Goal: Complete application form

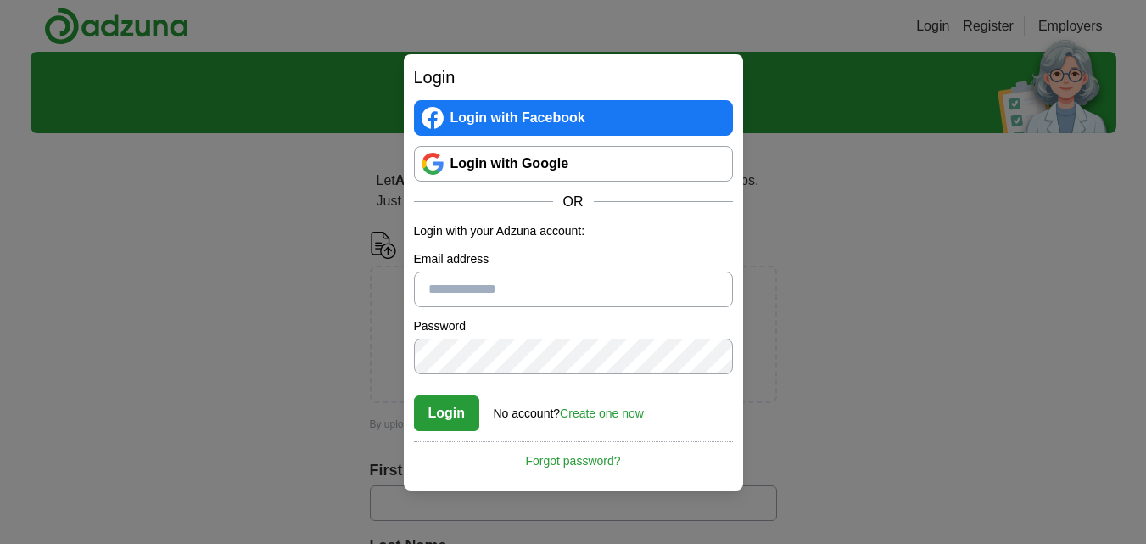
click at [539, 173] on link "Login with Google" at bounding box center [573, 164] width 319 height 36
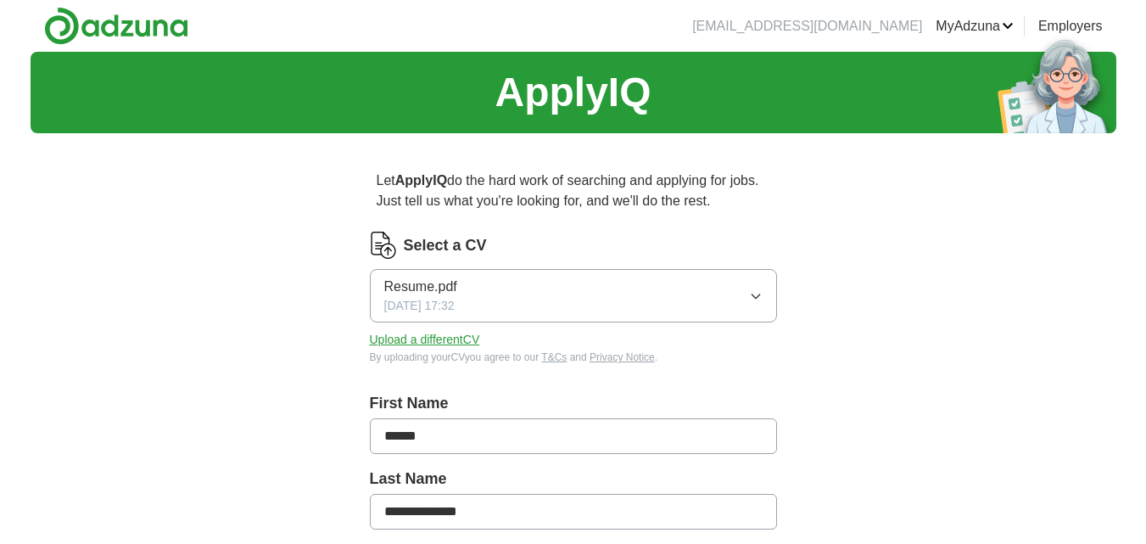
click at [468, 340] on button "Upload a different CV" at bounding box center [425, 340] width 110 height 18
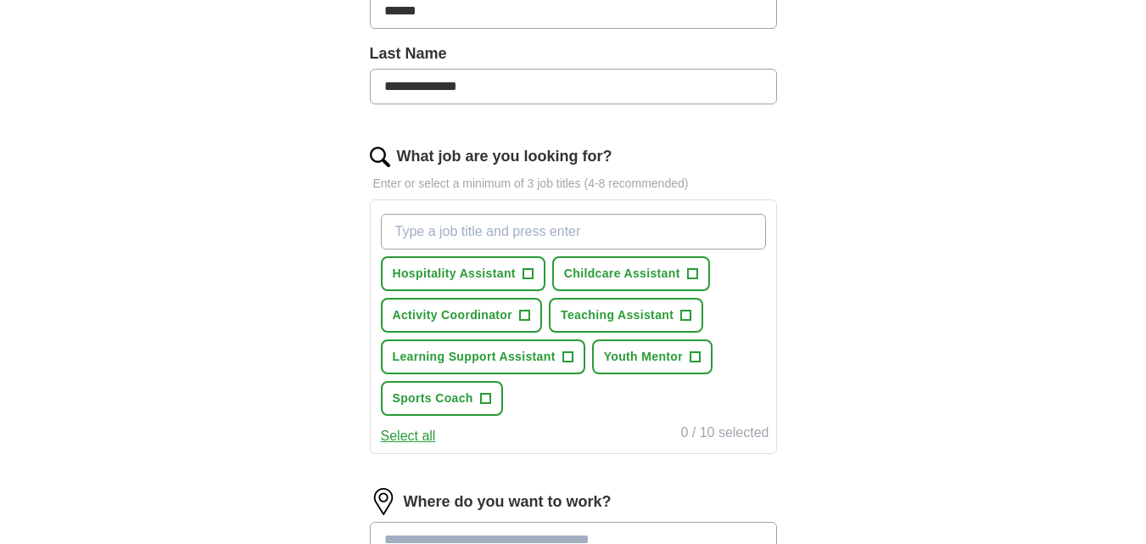
scroll to position [426, 0]
click at [523, 276] on span "+" at bounding box center [527, 273] width 10 height 14
click at [528, 227] on input "What job are you looking for?" at bounding box center [573, 231] width 385 height 36
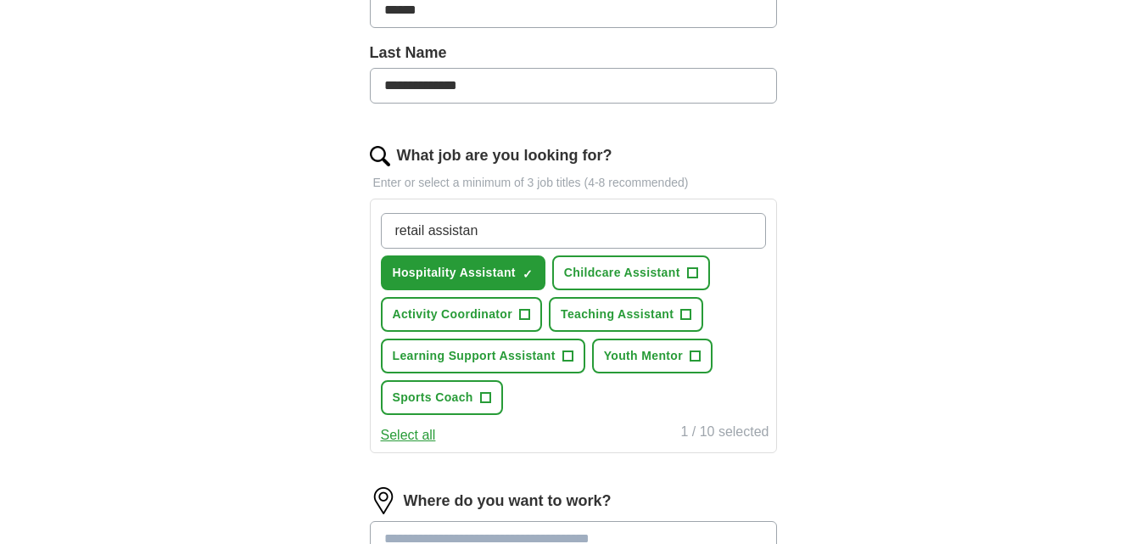
type input "retail assistant"
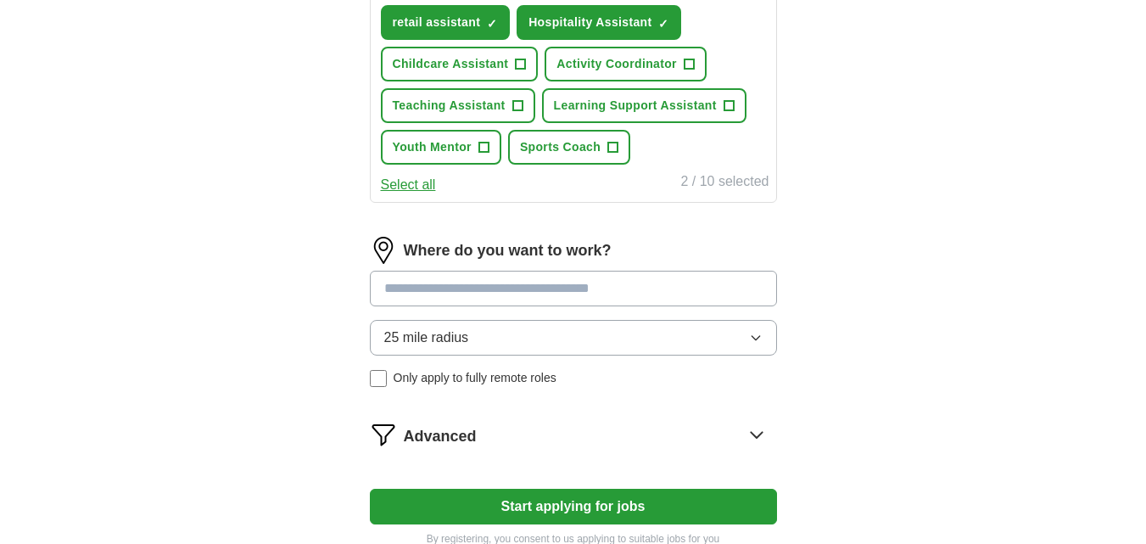
scroll to position [677, 0]
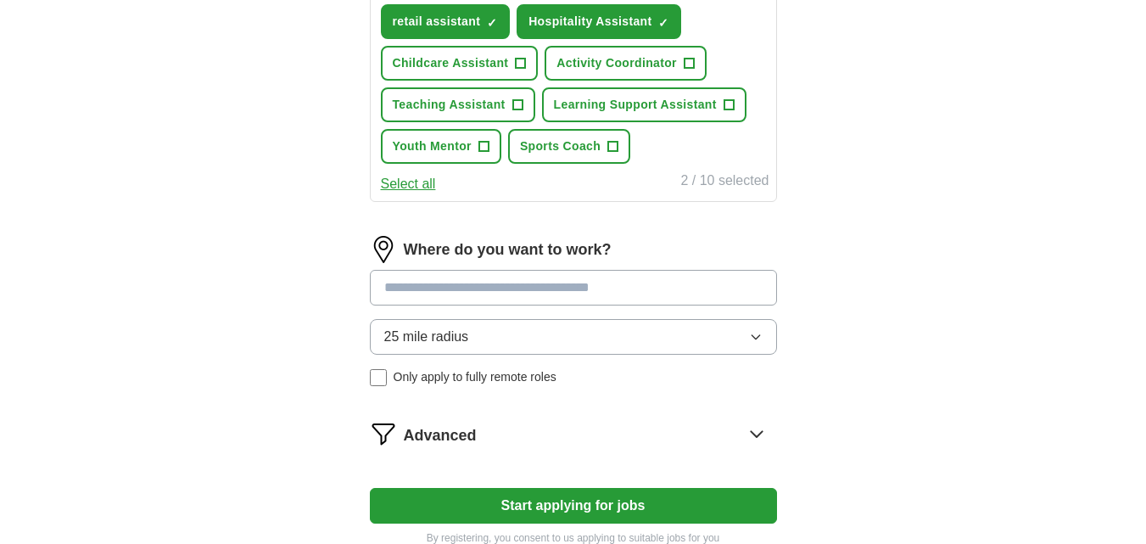
click at [556, 284] on div "Where do you want to work? 25 mile radius Only apply to fully remote roles" at bounding box center [573, 318] width 407 height 164
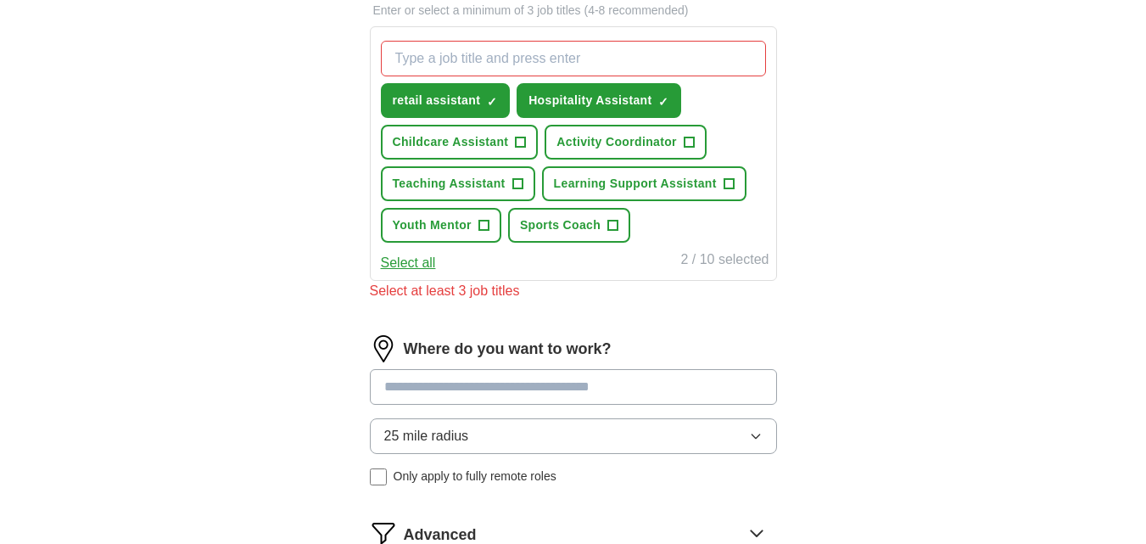
scroll to position [589, 0]
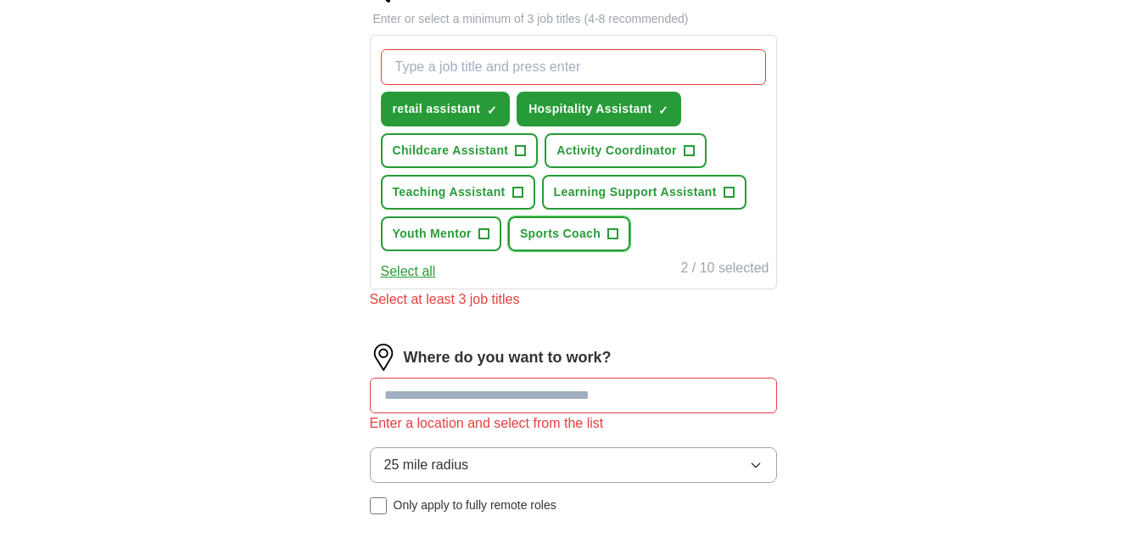
click at [570, 231] on span "Sports Coach" at bounding box center [560, 234] width 81 height 18
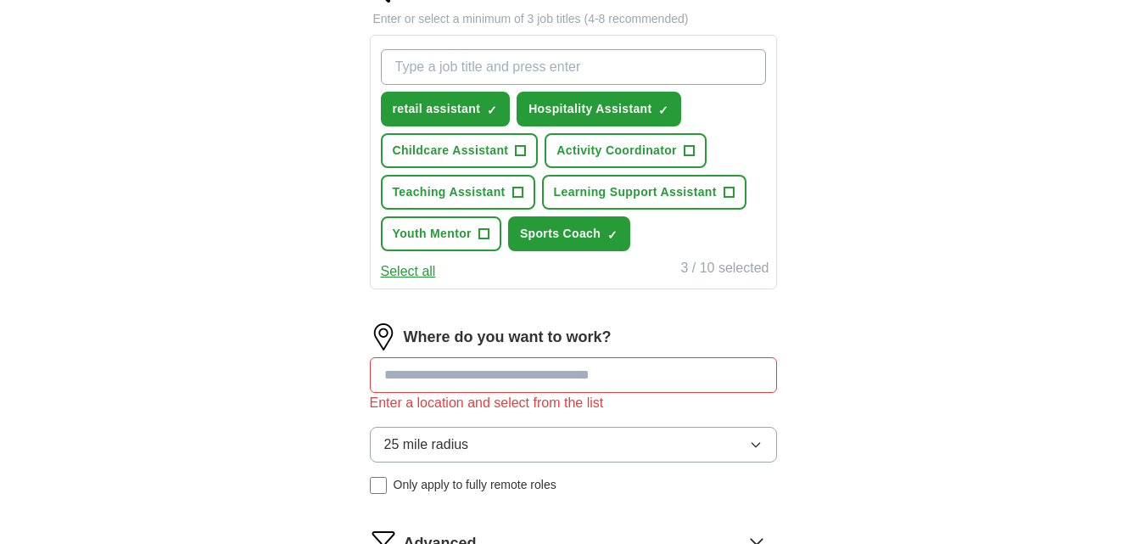
click at [567, 369] on input at bounding box center [573, 375] width 407 height 36
type input "*"
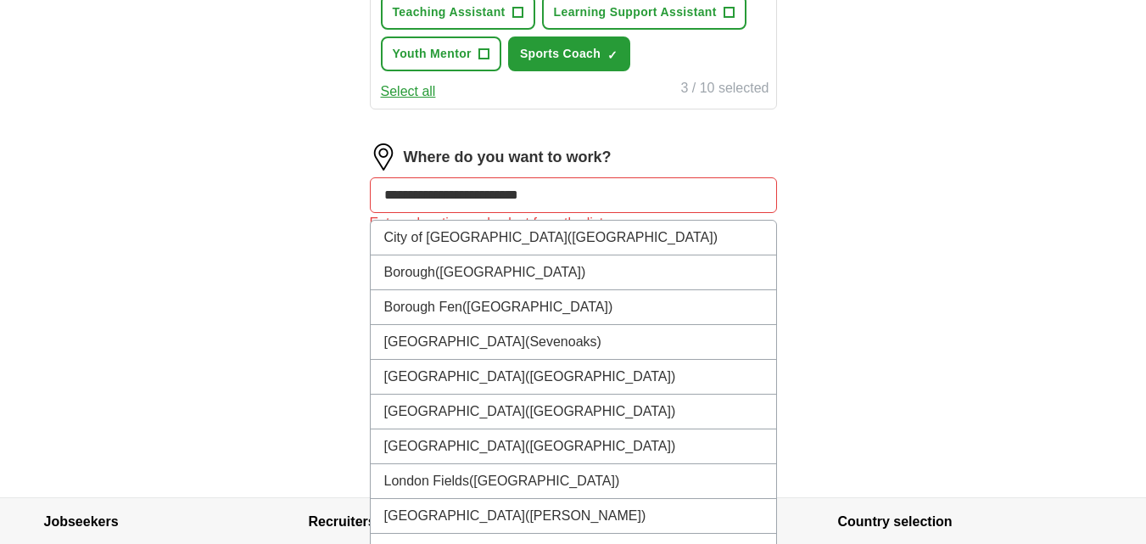
scroll to position [770, 0]
click at [500, 195] on input "**********" at bounding box center [573, 194] width 407 height 36
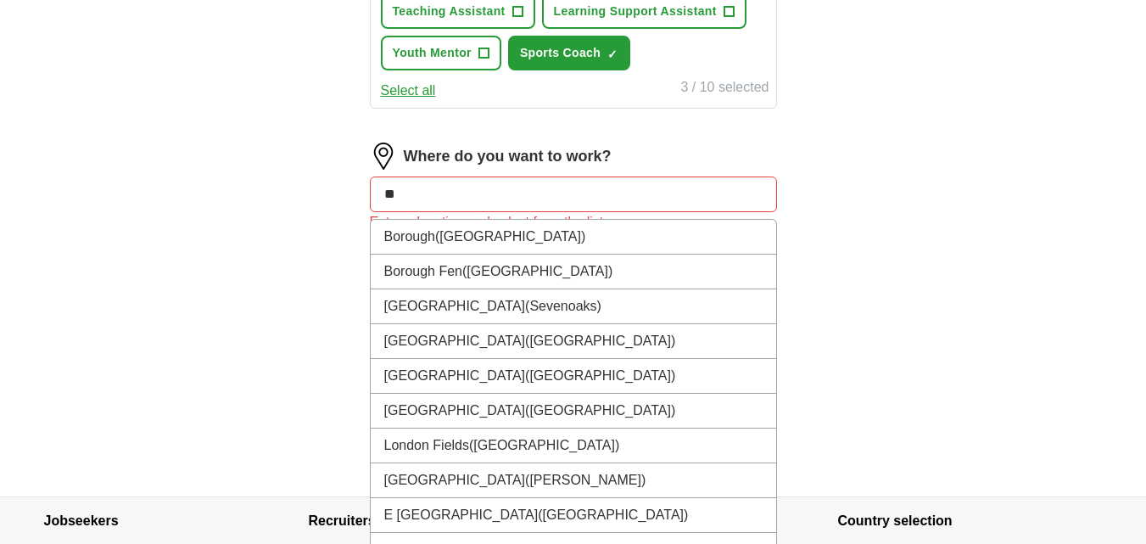
type input "*"
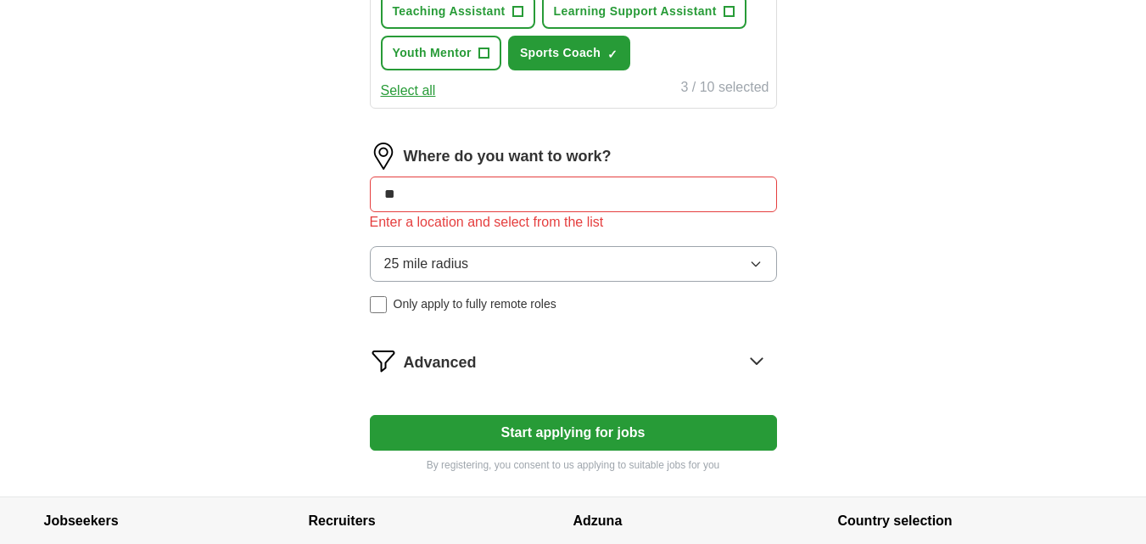
type input "*"
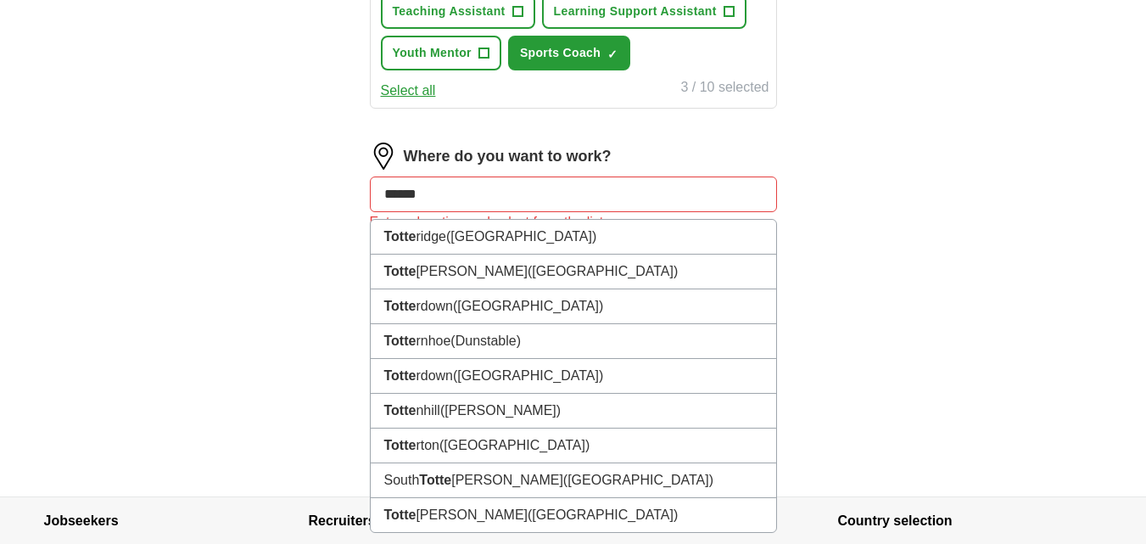
type input "*******"
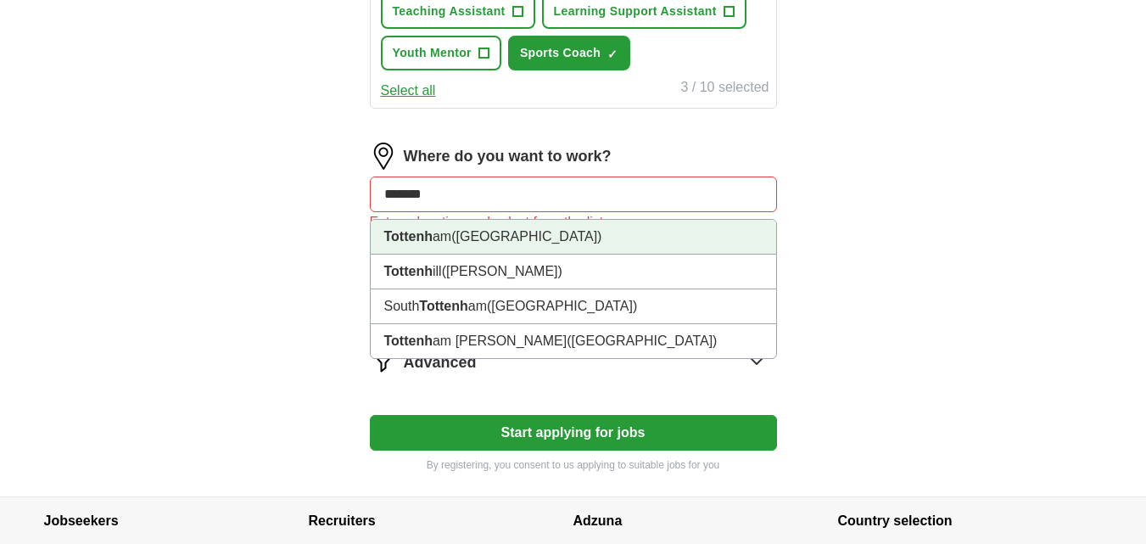
click at [494, 226] on li "Tottenh am (North London)" at bounding box center [573, 237] width 405 height 35
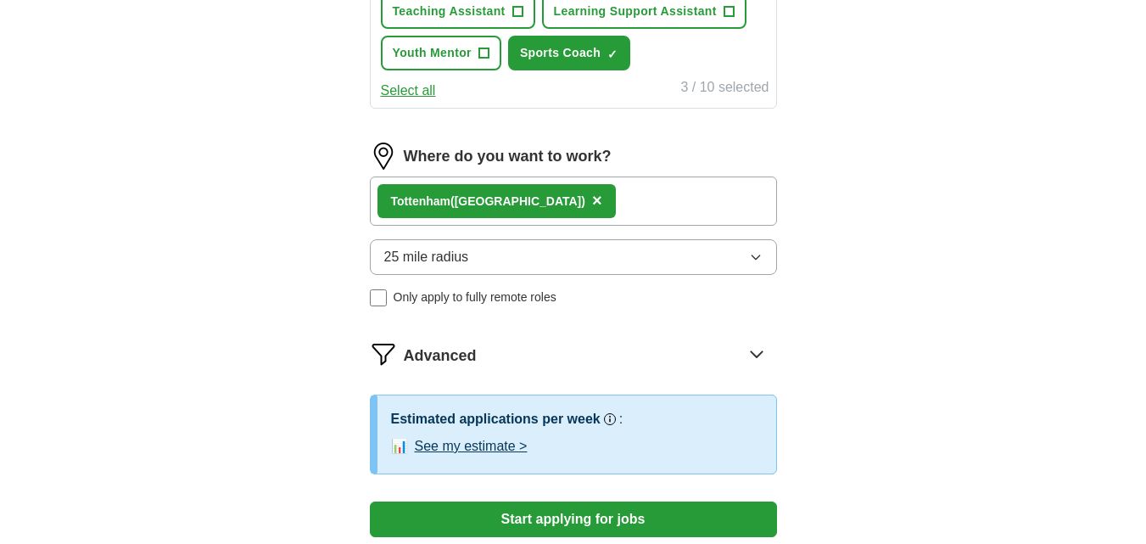
click at [492, 247] on button "25 mile radius" at bounding box center [573, 257] width 407 height 36
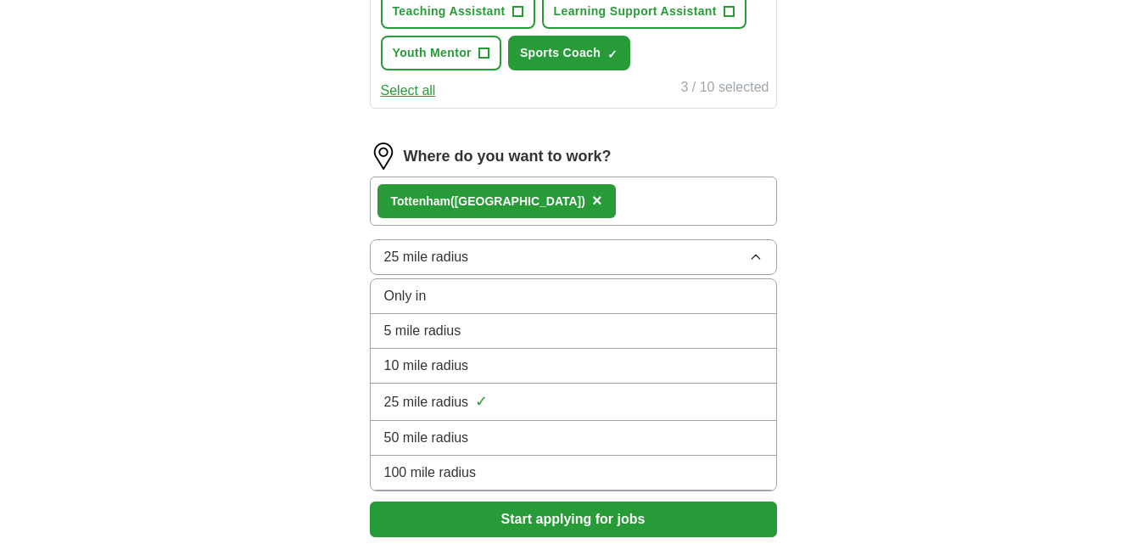
click at [480, 299] on div "Only in" at bounding box center [573, 296] width 378 height 20
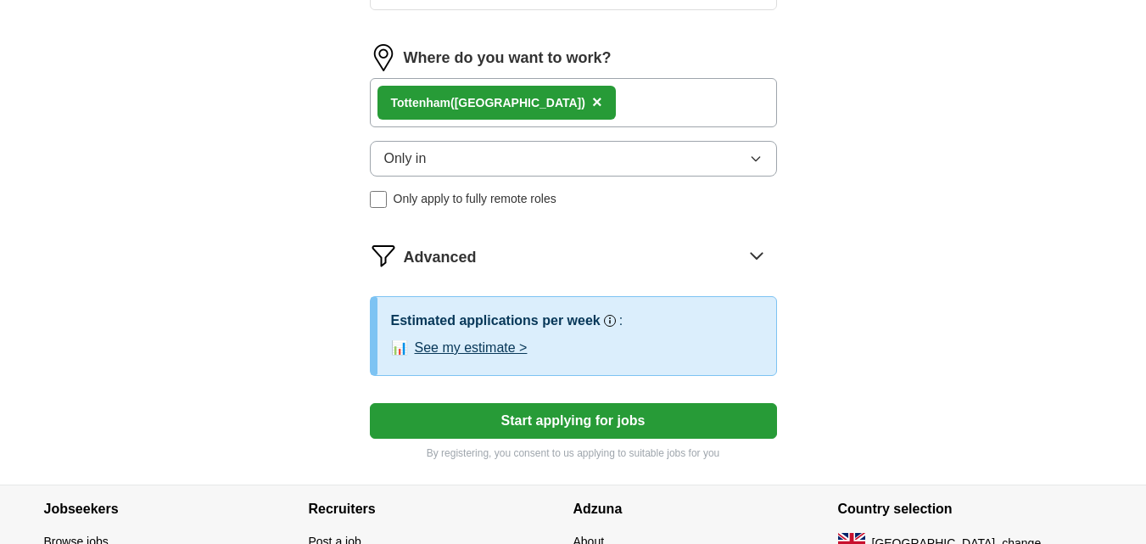
scroll to position [884, 0]
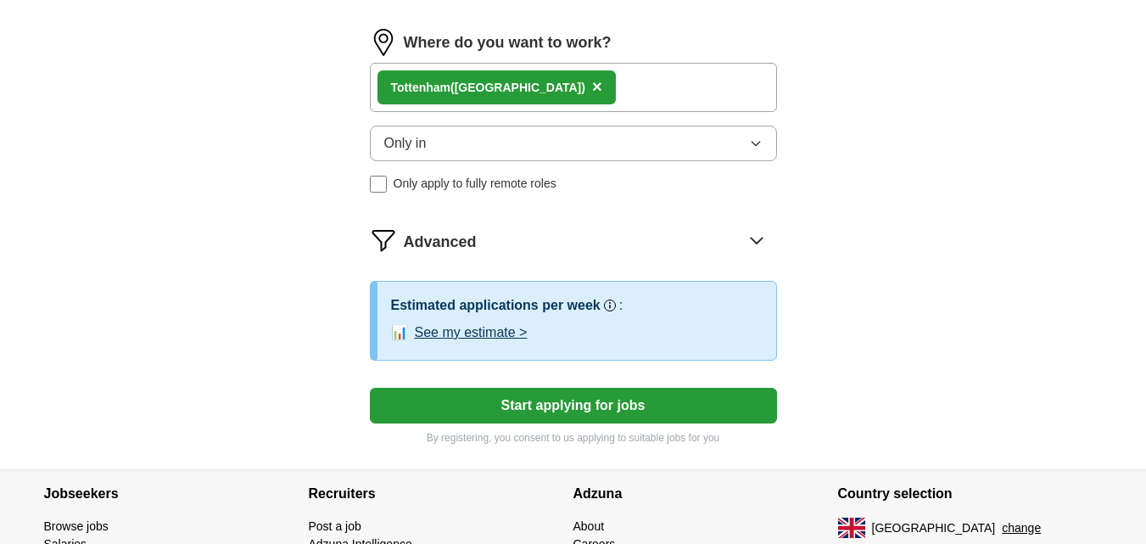
click at [483, 331] on button "See my estimate >" at bounding box center [471, 332] width 113 height 20
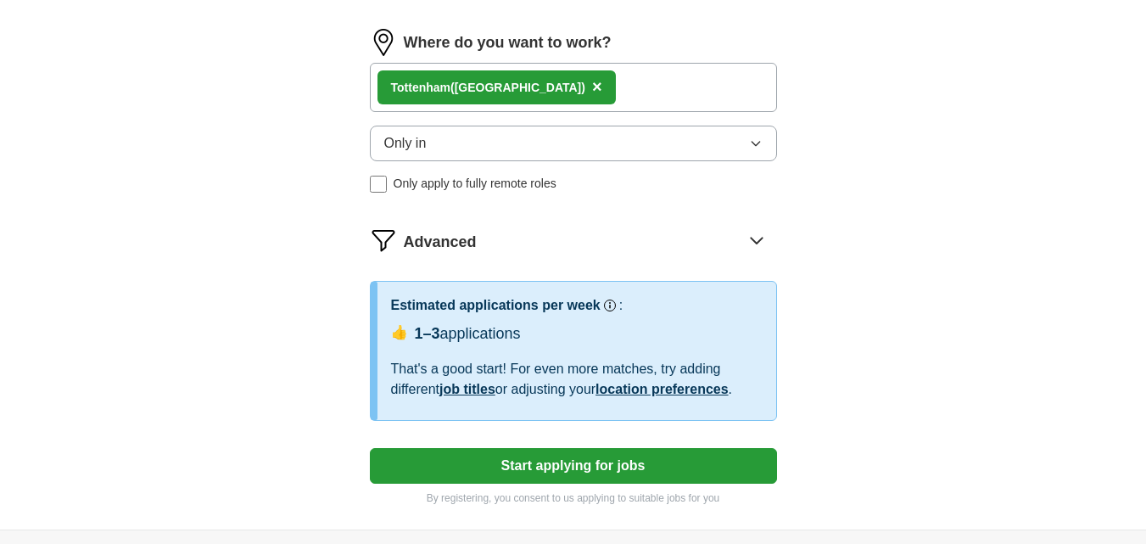
click at [480, 469] on button "Start applying for jobs" at bounding box center [573, 466] width 407 height 36
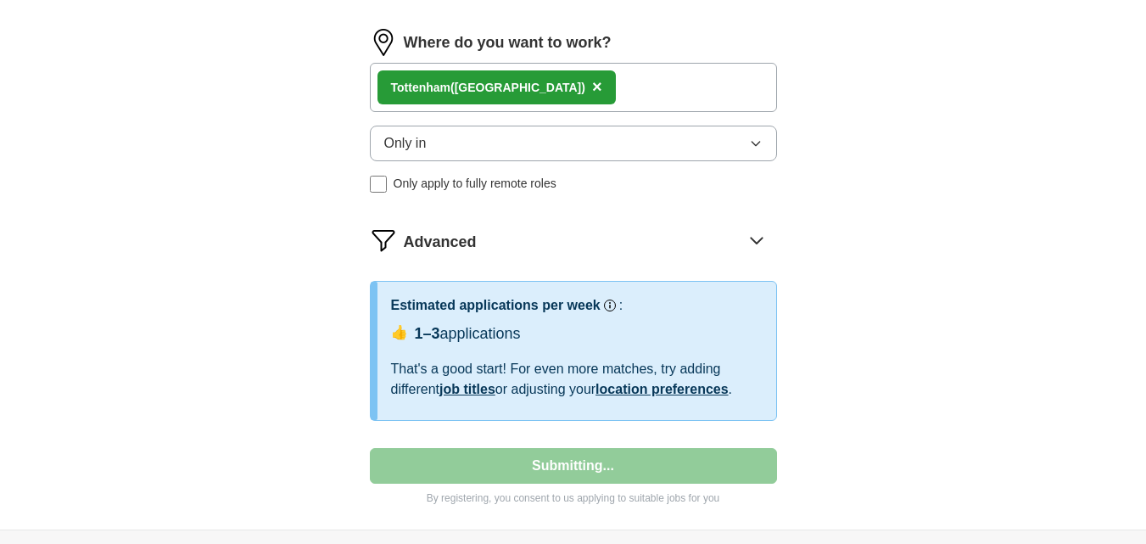
select select "**"
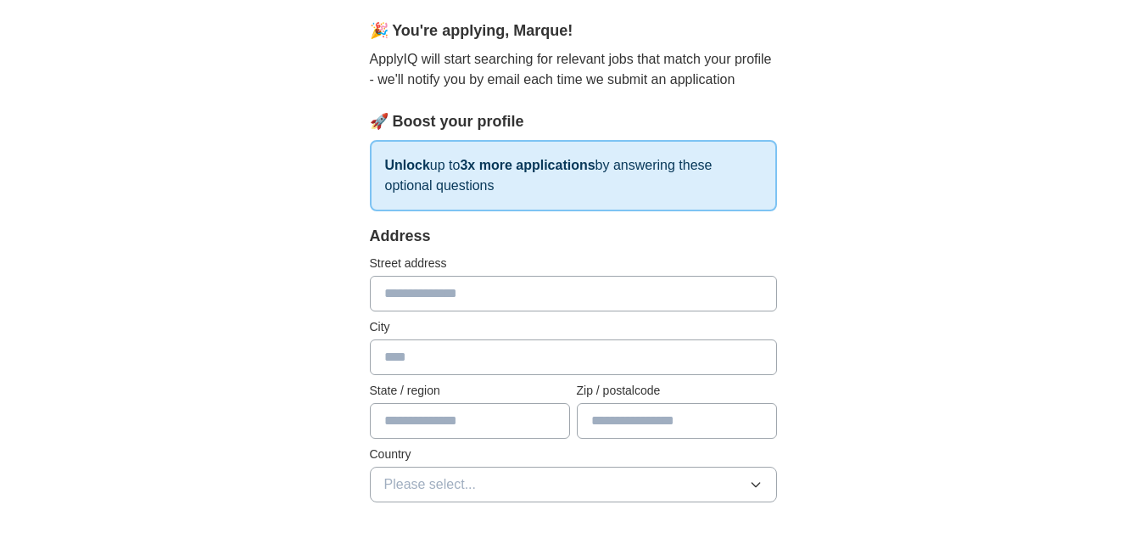
scroll to position [146, 0]
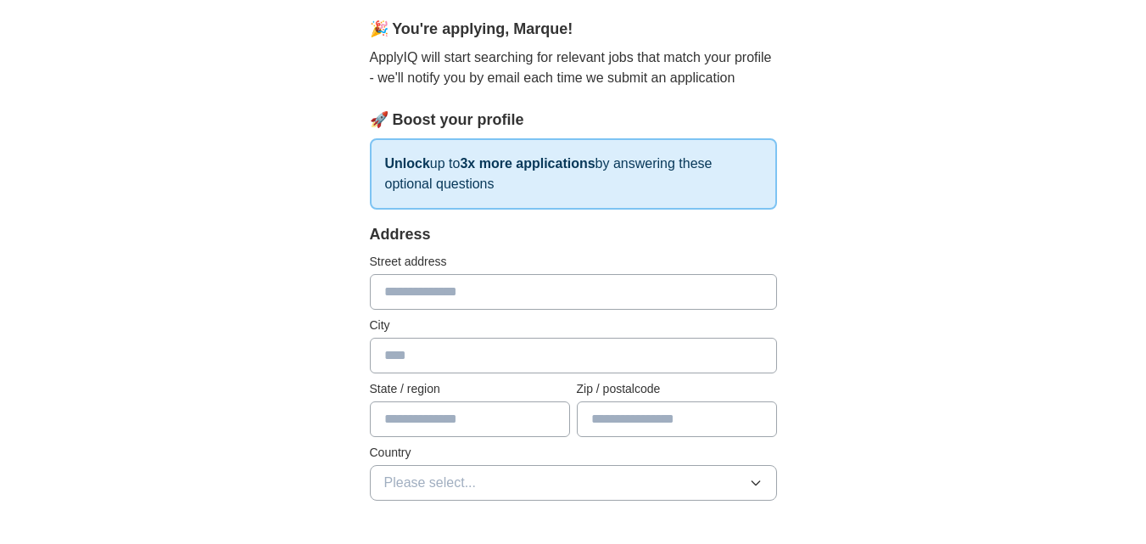
click at [514, 279] on input "text" at bounding box center [573, 292] width 407 height 36
type input "**********"
click at [495, 349] on input "text" at bounding box center [573, 356] width 407 height 36
type input "******"
click at [482, 410] on input "text" at bounding box center [470, 419] width 200 height 36
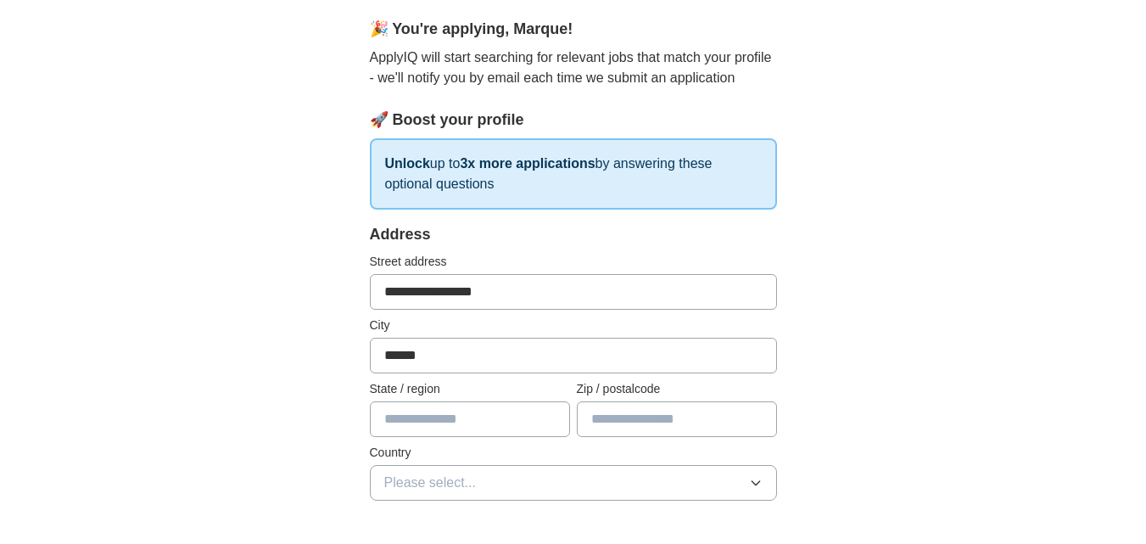
click at [678, 406] on input "text" at bounding box center [677, 419] width 200 height 36
type input "*******"
click at [544, 487] on button "Please select..." at bounding box center [573, 483] width 407 height 36
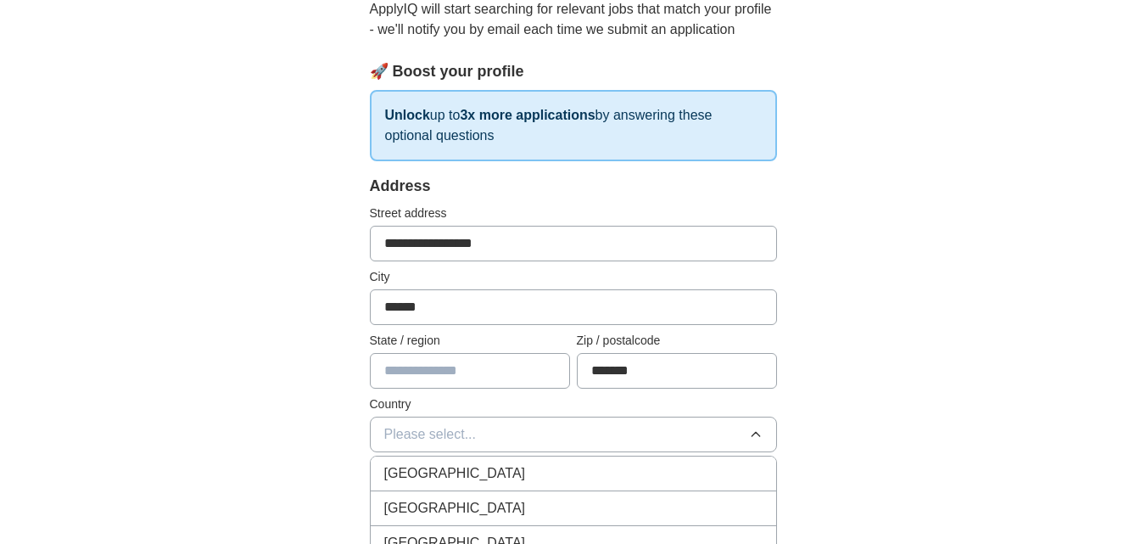
scroll to position [196, 0]
click at [549, 465] on div "[GEOGRAPHIC_DATA]" at bounding box center [573, 471] width 378 height 20
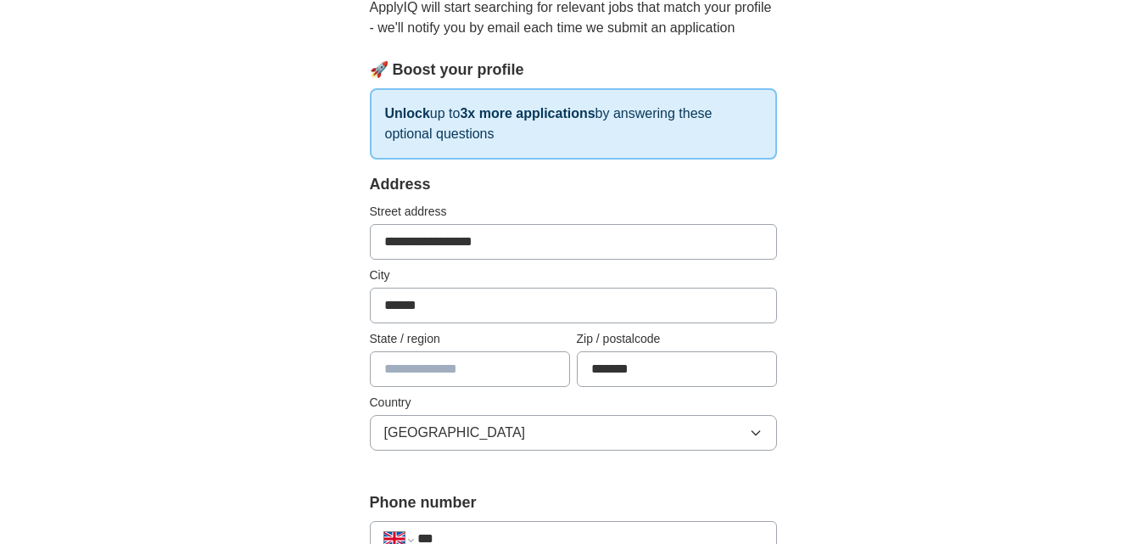
drag, startPoint x: 551, startPoint y: 440, endPoint x: 162, endPoint y: 488, distance: 392.2
click at [507, 431] on button "[GEOGRAPHIC_DATA]" at bounding box center [573, 433] width 407 height 36
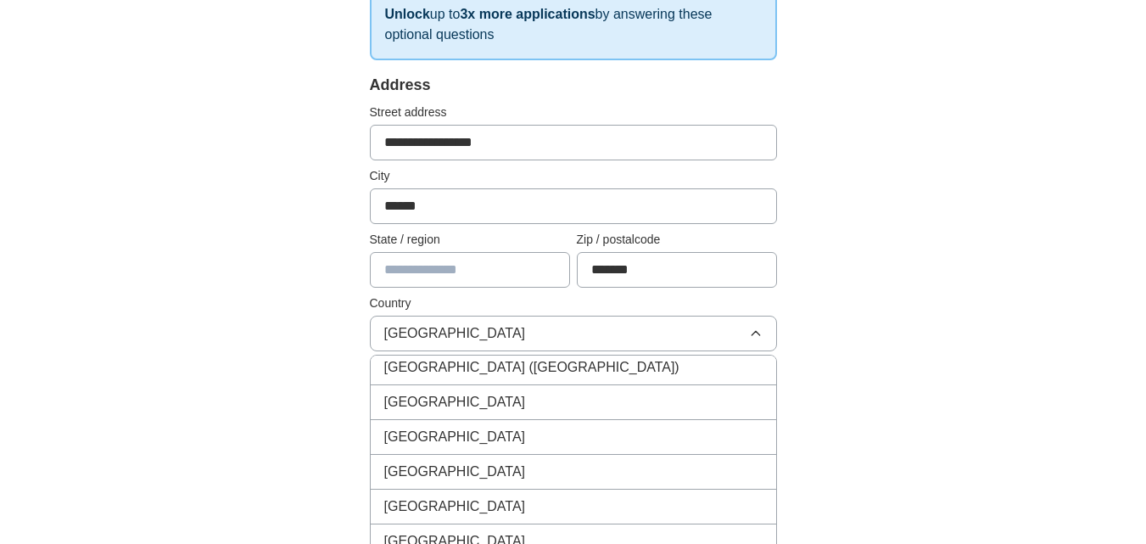
scroll to position [2473, 0]
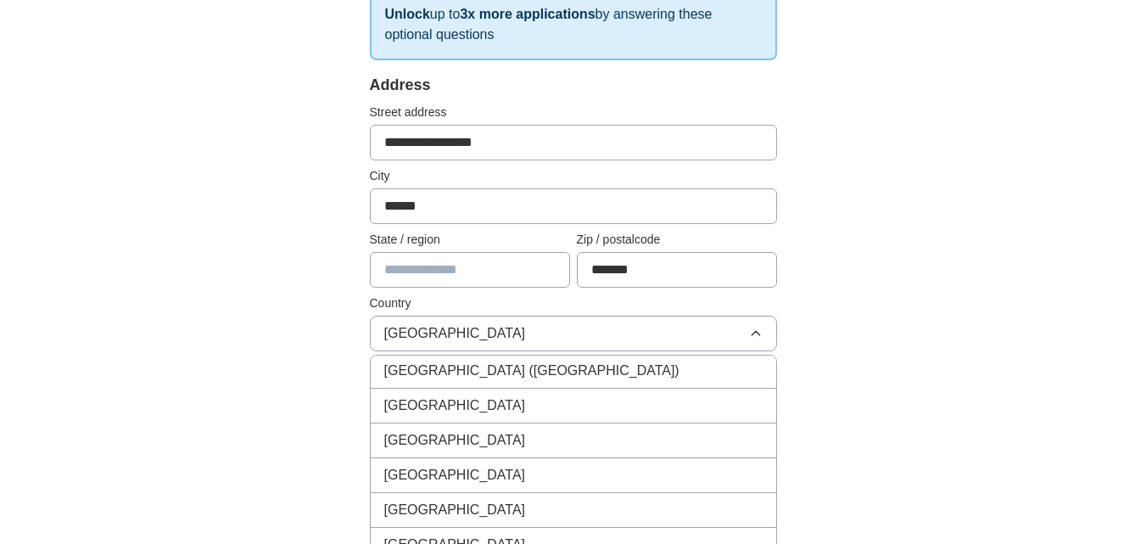
click at [736, 326] on button "[GEOGRAPHIC_DATA]" at bounding box center [573, 333] width 407 height 36
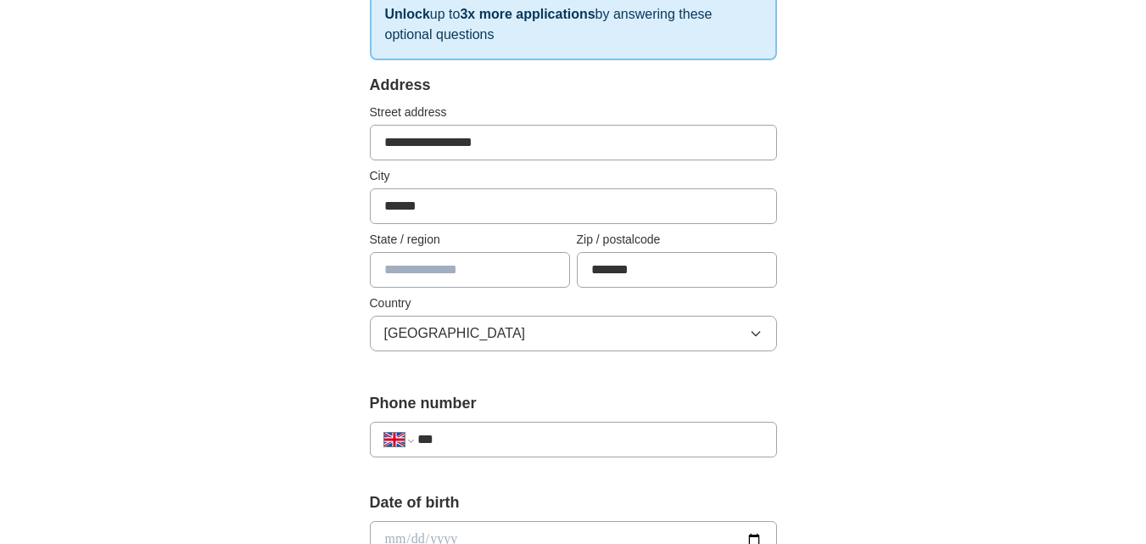
click at [600, 447] on input "***" at bounding box center [589, 439] width 344 height 20
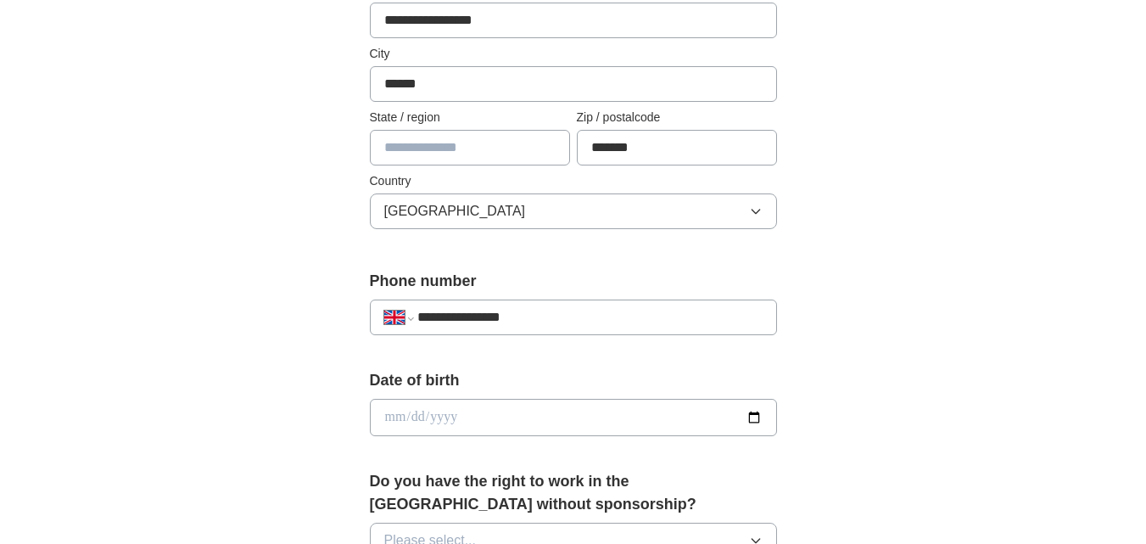
scroll to position [433, 0]
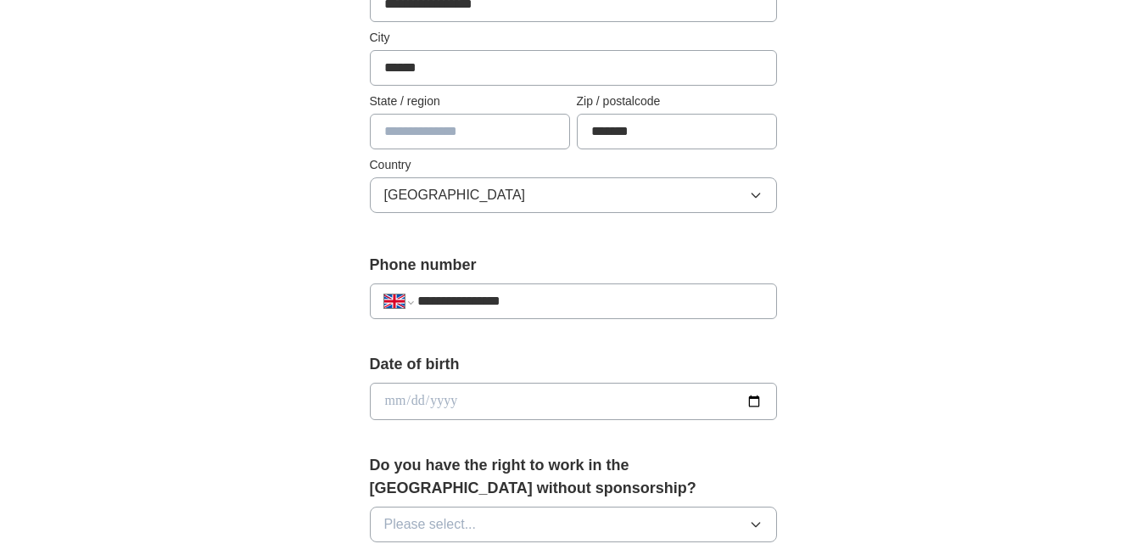
type input "**********"
click at [601, 410] on input "date" at bounding box center [573, 400] width 407 height 37
type input "**********"
click at [912, 328] on div "**********" at bounding box center [573, 378] width 1085 height 1521
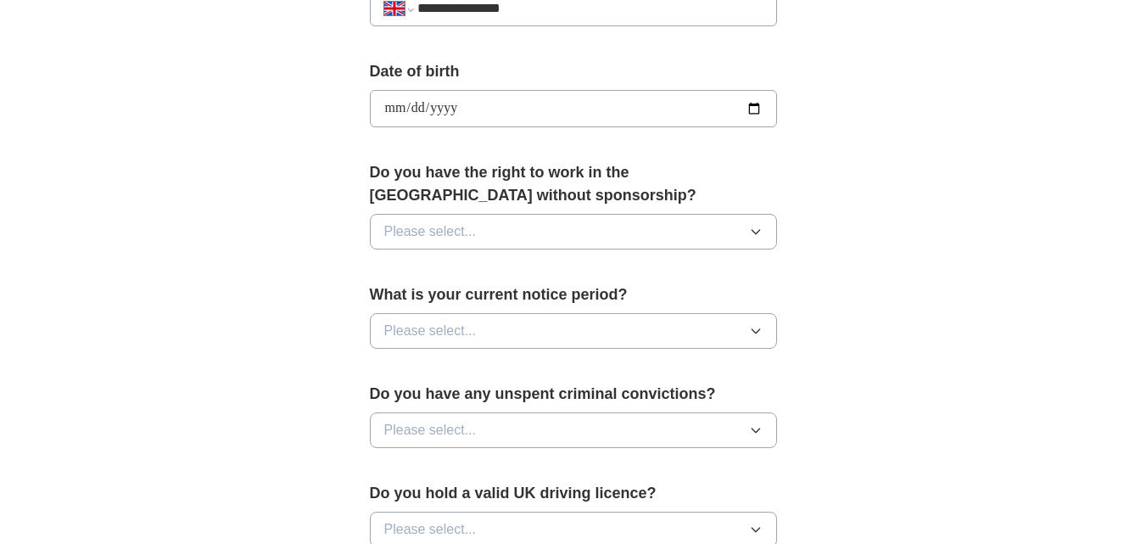
scroll to position [727, 0]
click at [698, 232] on button "Please select..." at bounding box center [573, 231] width 407 height 36
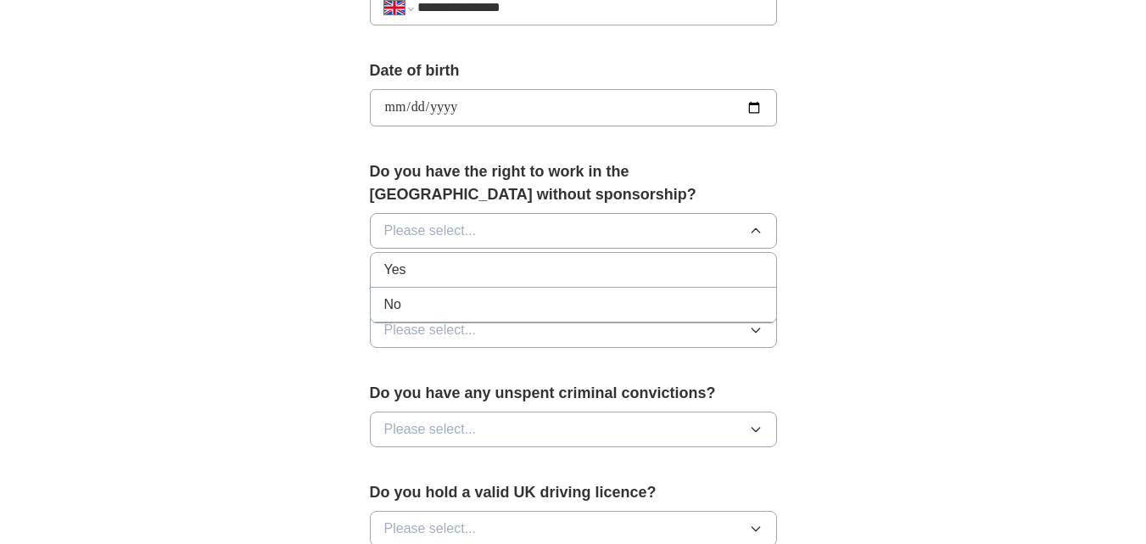
click at [642, 272] on div "Yes" at bounding box center [573, 270] width 378 height 20
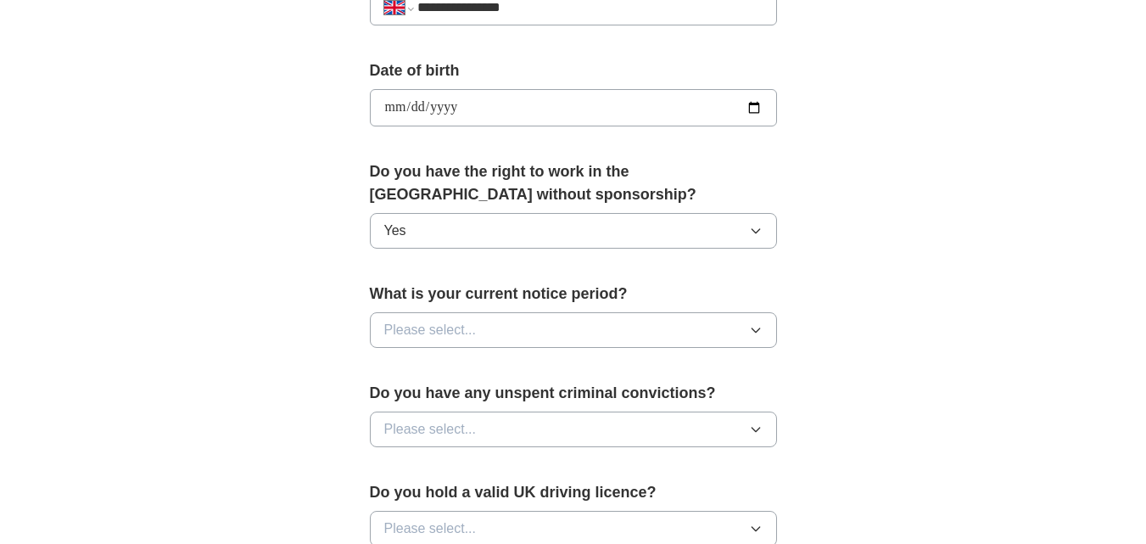
click at [620, 330] on button "Please select..." at bounding box center [573, 330] width 407 height 36
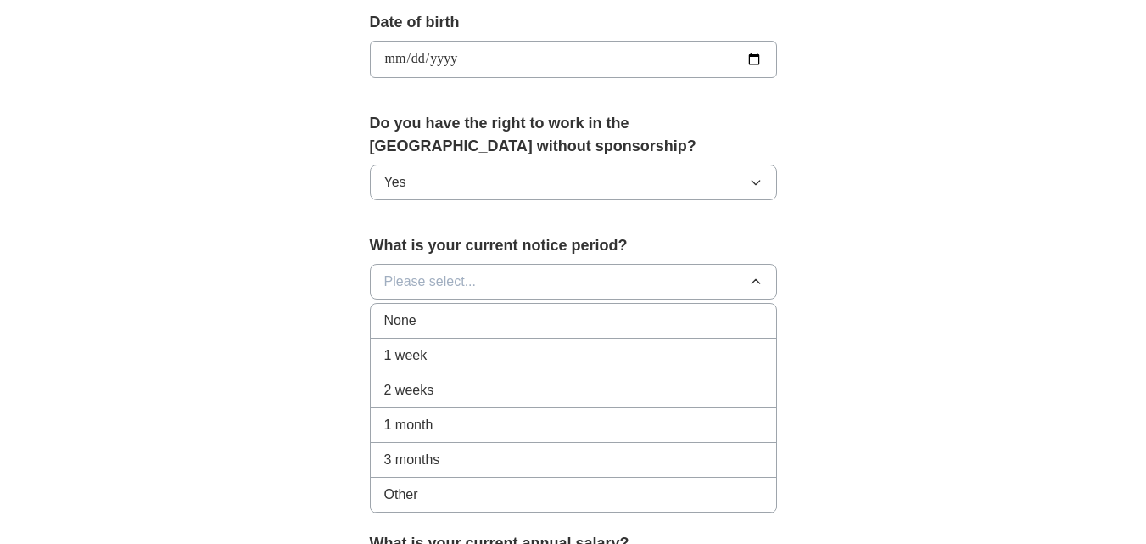
scroll to position [784, 0]
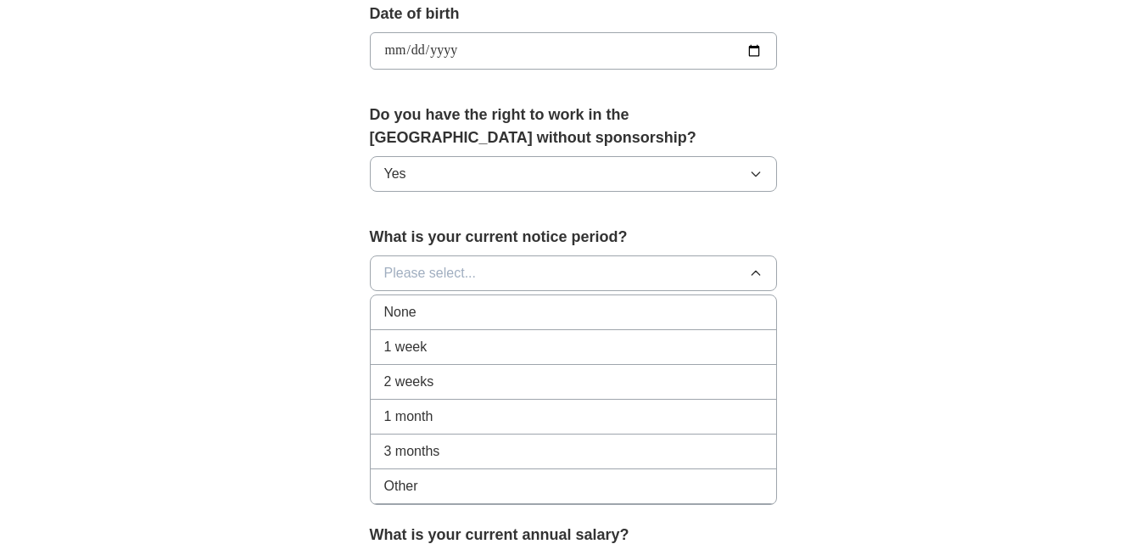
click at [599, 344] on div "1 week" at bounding box center [573, 347] width 378 height 20
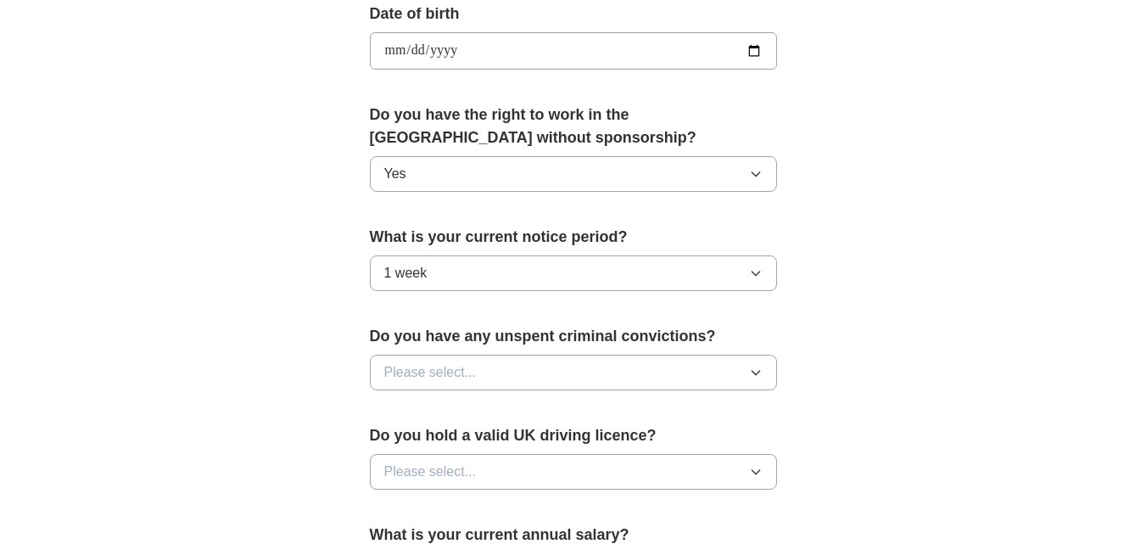
click at [600, 362] on button "Please select..." at bounding box center [573, 372] width 407 height 36
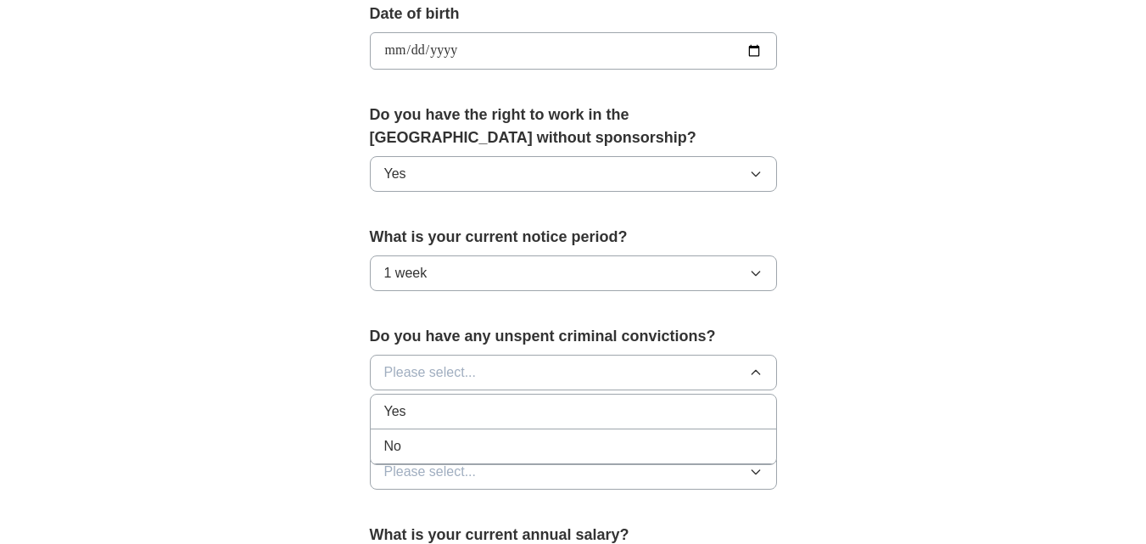
click at [589, 458] on li "No" at bounding box center [573, 446] width 405 height 35
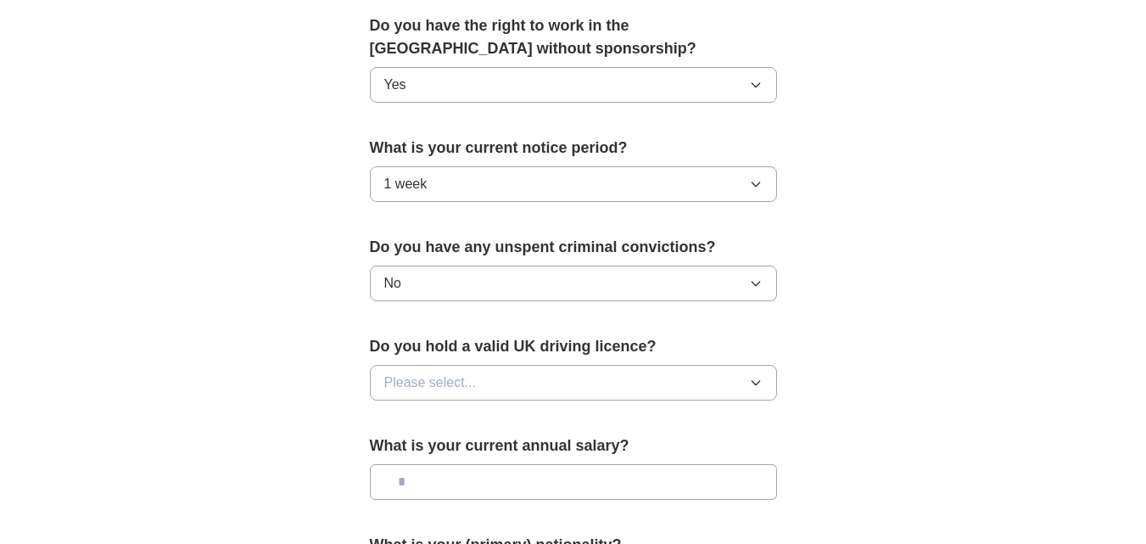
scroll to position [878, 0]
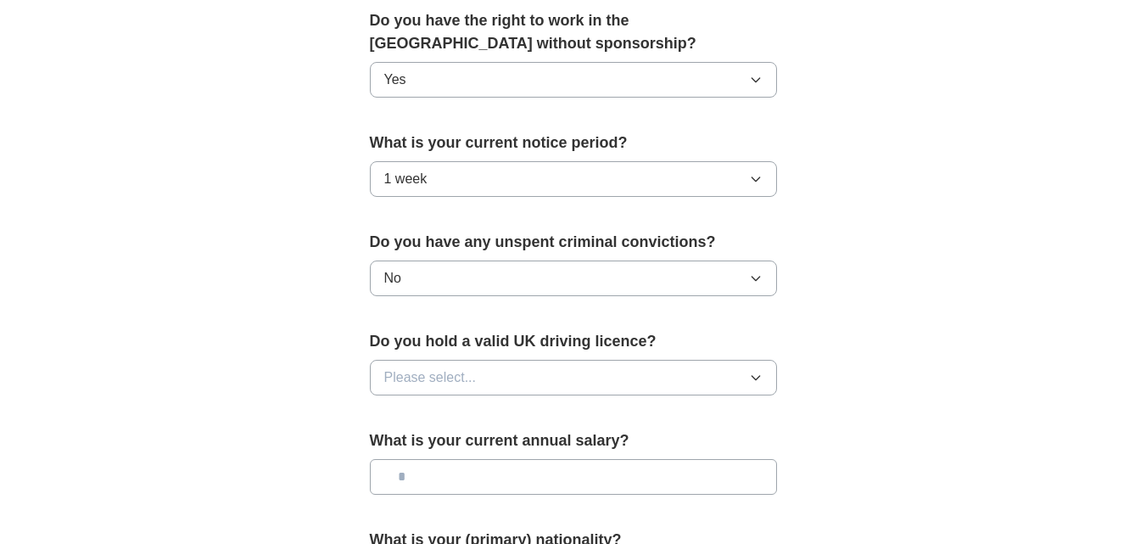
click at [617, 364] on button "Please select..." at bounding box center [573, 378] width 407 height 36
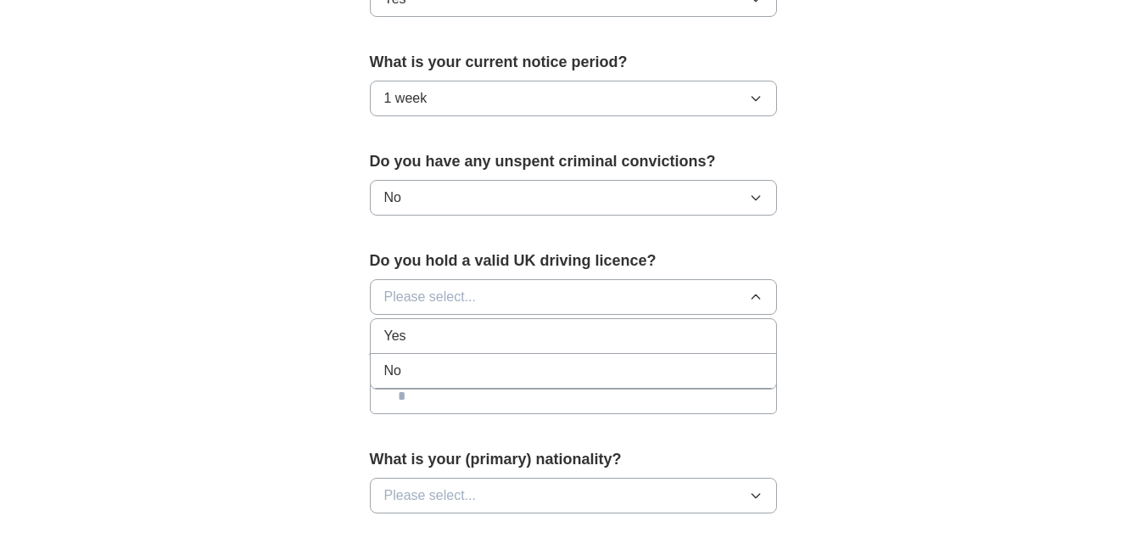
scroll to position [960, 0]
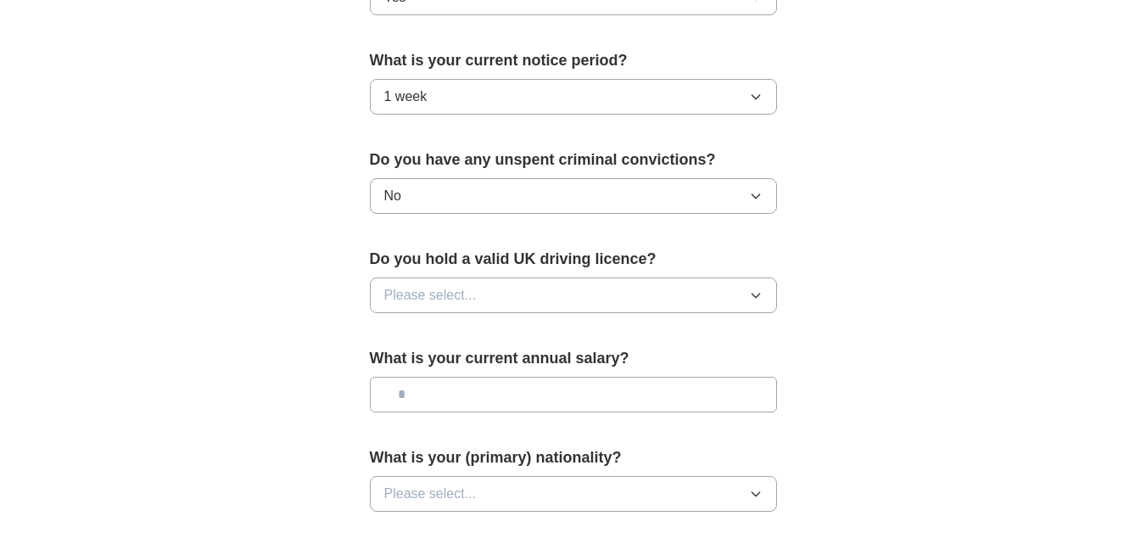
click at [747, 263] on label "Do you hold a valid UK driving licence?" at bounding box center [573, 259] width 407 height 23
click at [728, 294] on button "Please select..." at bounding box center [573, 295] width 407 height 36
click at [703, 355] on li "No" at bounding box center [573, 369] width 405 height 35
click at [681, 386] on input "text" at bounding box center [573, 395] width 407 height 36
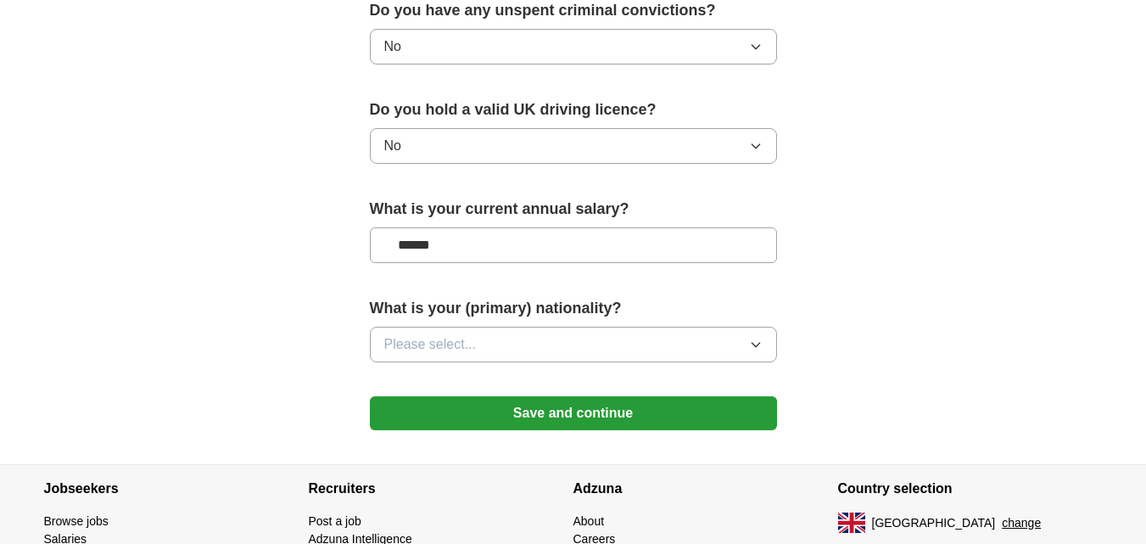
scroll to position [1118, 0]
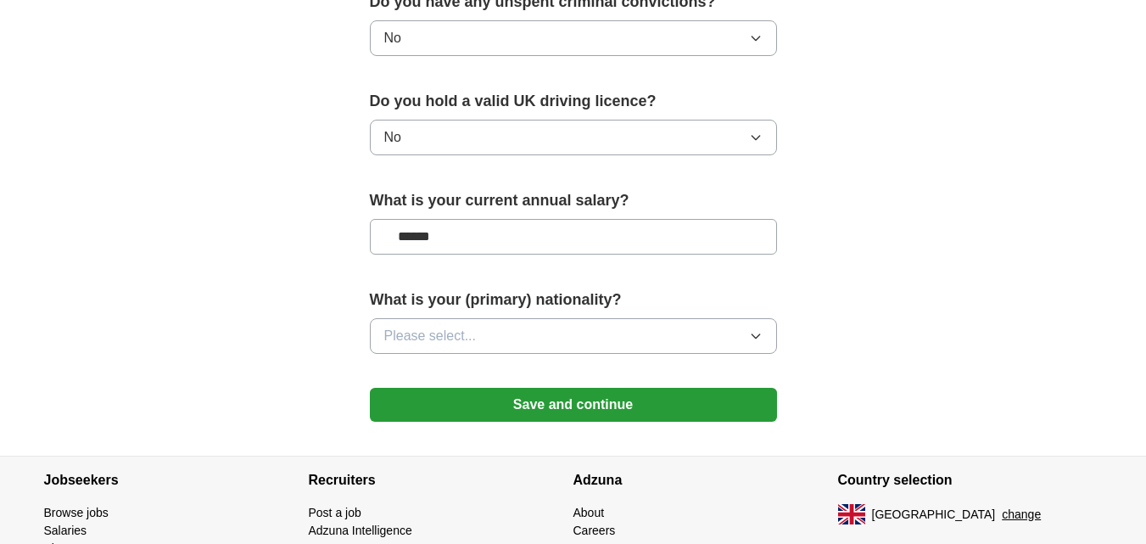
type input "******"
click at [716, 338] on button "Please select..." at bounding box center [573, 336] width 407 height 36
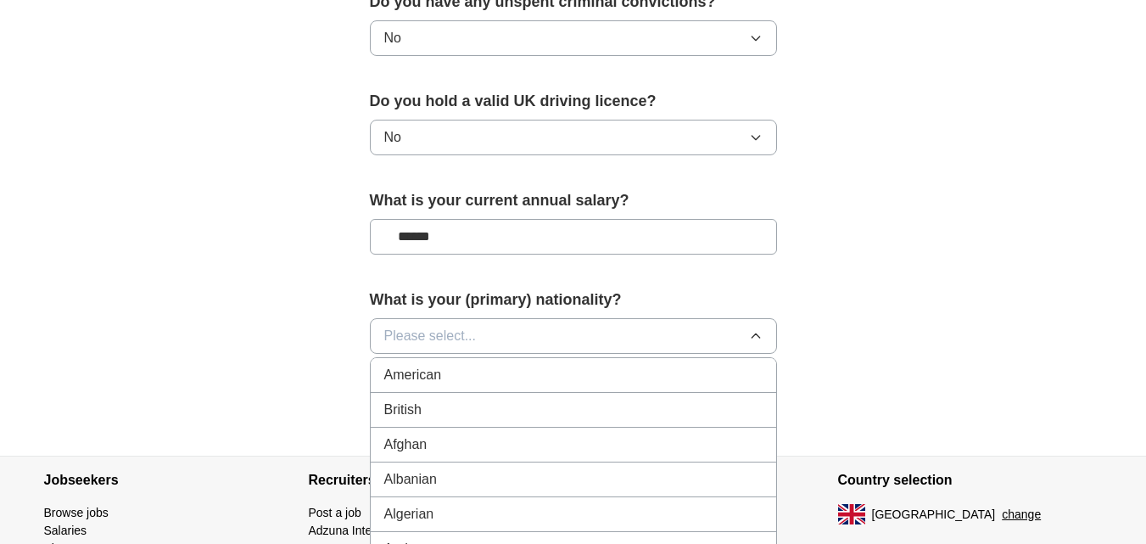
click at [632, 407] on div "British" at bounding box center [573, 409] width 378 height 20
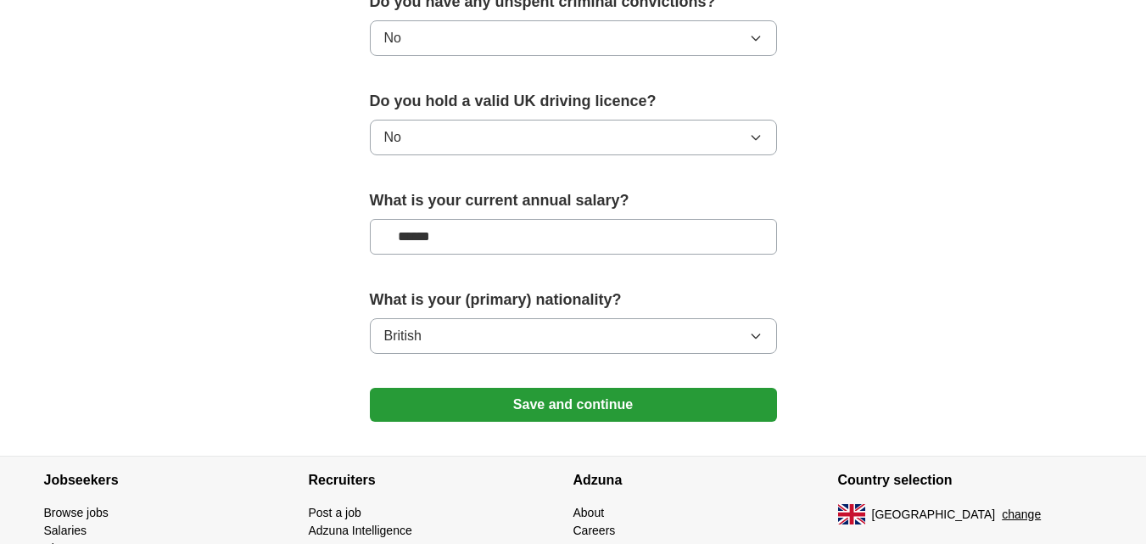
click at [632, 407] on button "Save and continue" at bounding box center [573, 405] width 407 height 34
